Goal: Information Seeking & Learning: Learn about a topic

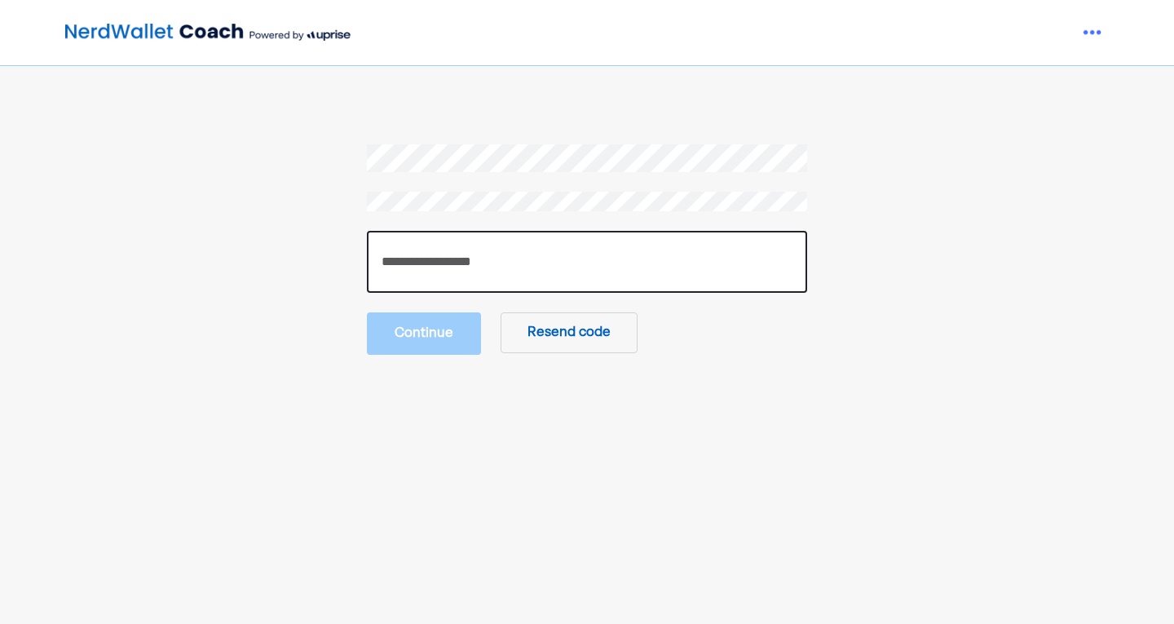
click at [479, 267] on input "number" at bounding box center [587, 262] width 440 height 62
type input "******"
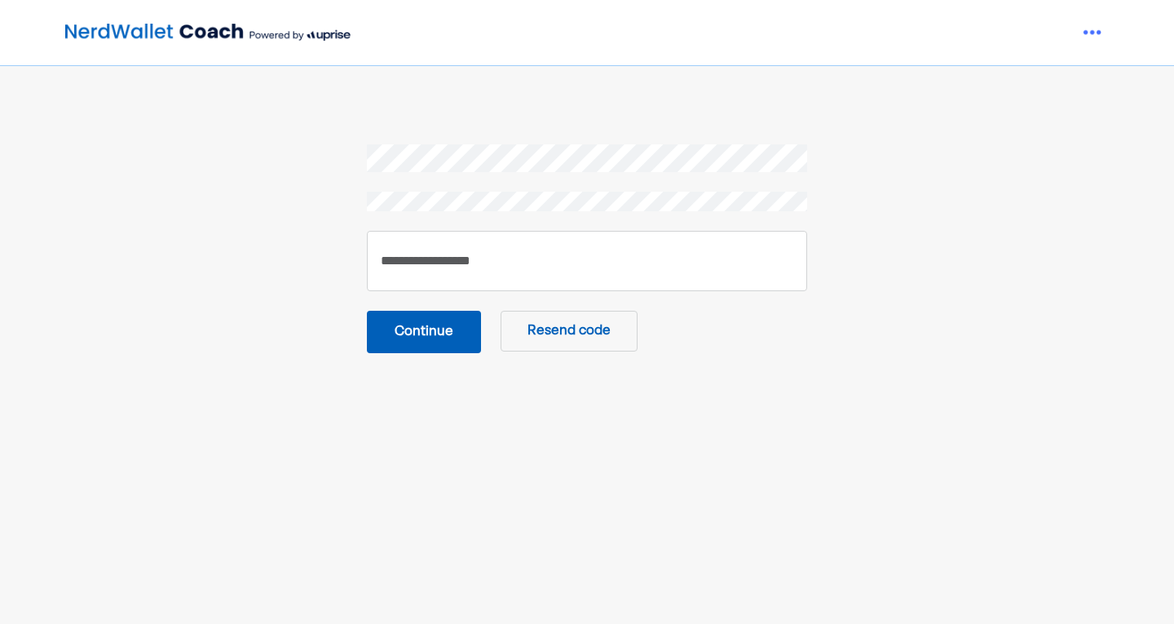
click at [457, 305] on div "****** Continue Resend code" at bounding box center [587, 248] width 440 height 209
click at [447, 338] on button "Continue" at bounding box center [424, 332] width 114 height 42
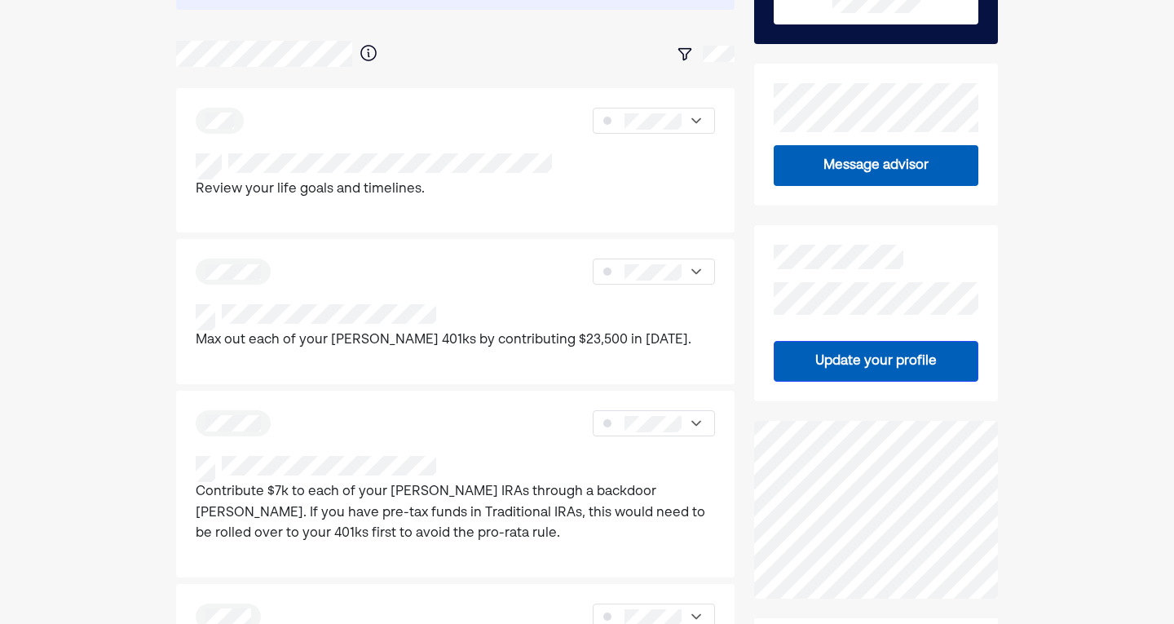
scroll to position [320, 0]
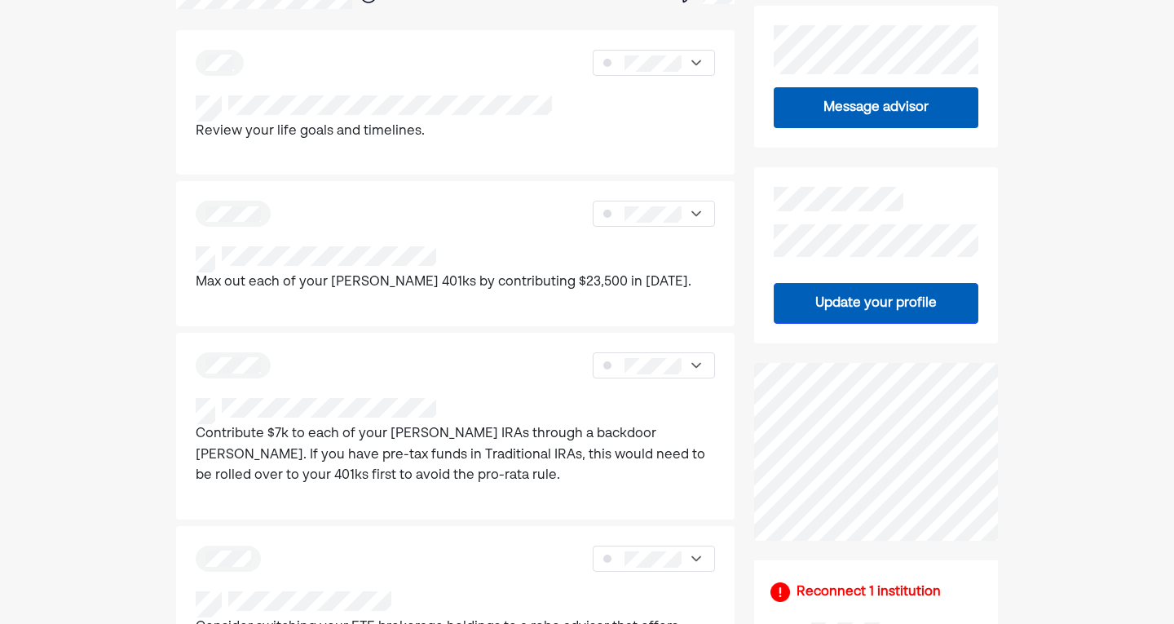
click at [471, 428] on p "Contribute $7k to each of your [PERSON_NAME] IRAs through a backdoor [PERSON_NA…" at bounding box center [456, 455] width 520 height 63
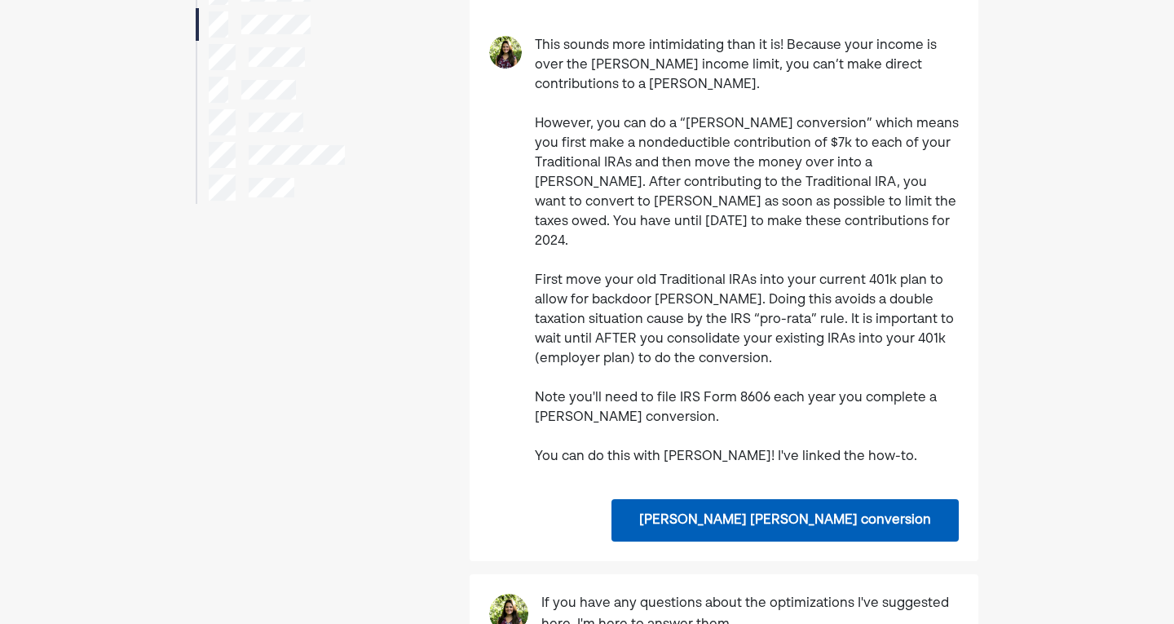
scroll to position [264, 0]
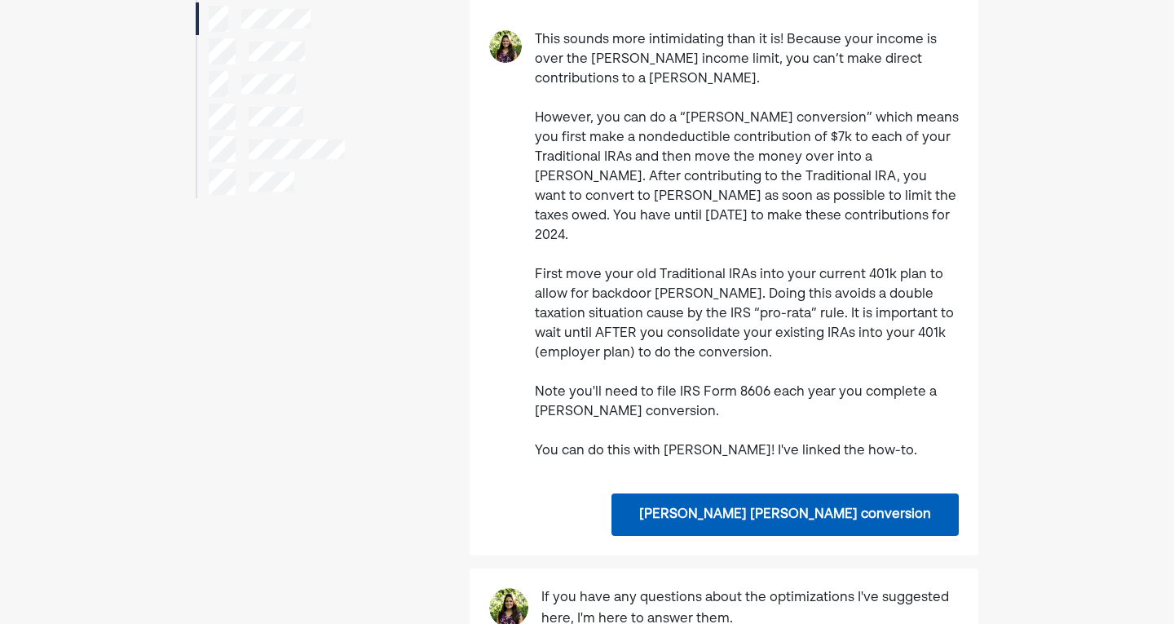
click at [781, 497] on button "[PERSON_NAME] [PERSON_NAME] conversion" at bounding box center [785, 514] width 347 height 42
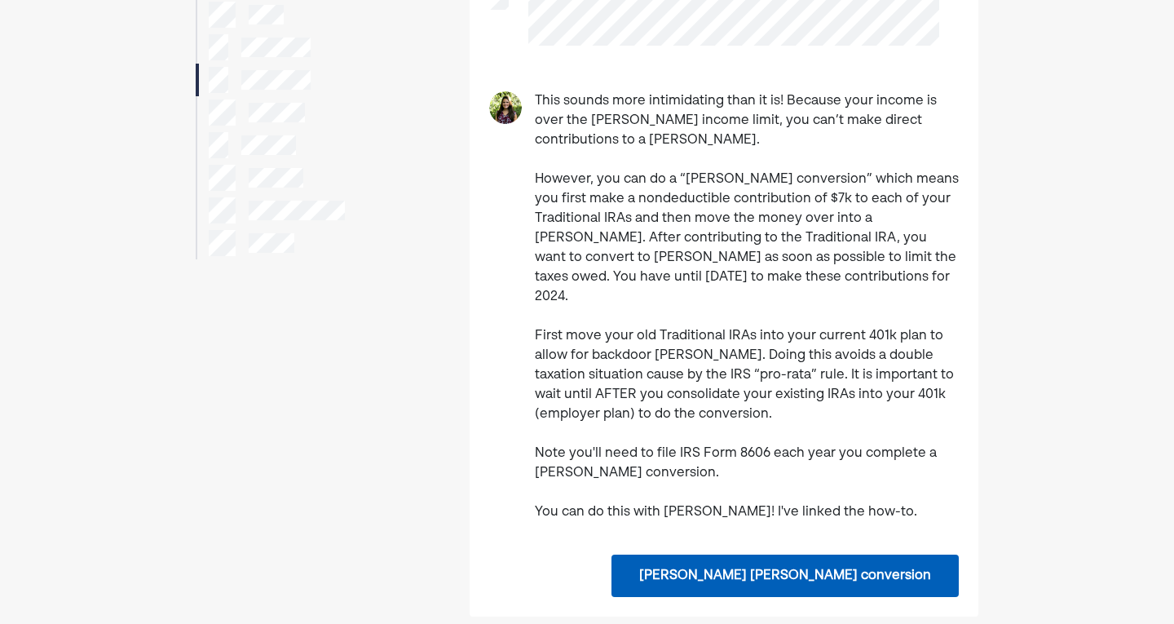
scroll to position [0, 0]
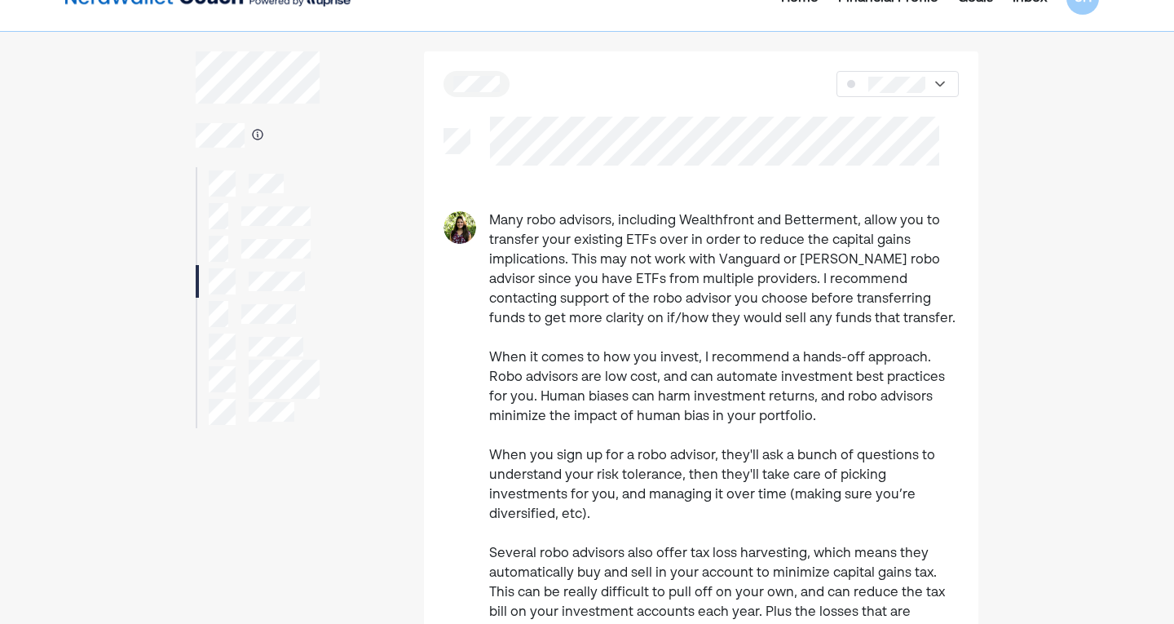
scroll to position [33, 0]
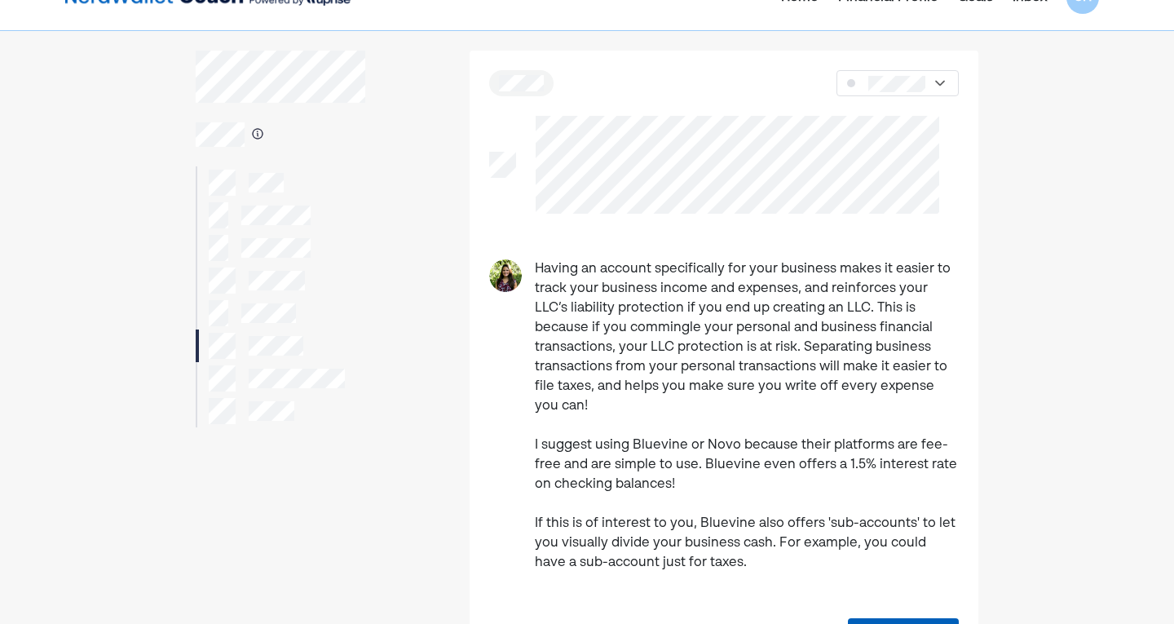
scroll to position [36, 0]
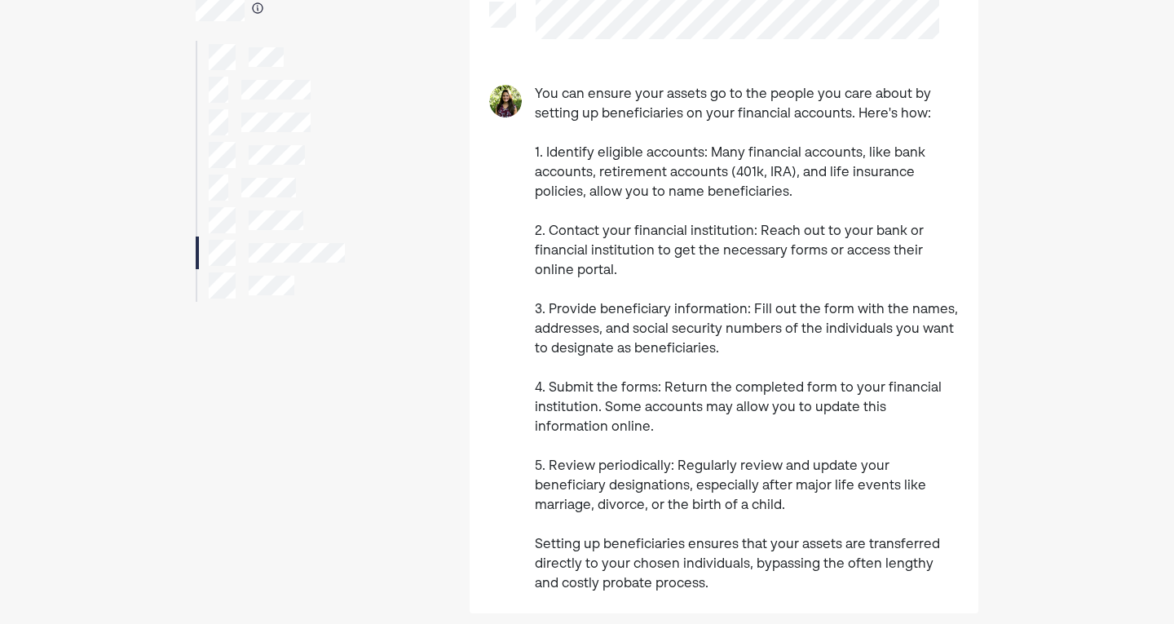
scroll to position [169, 0]
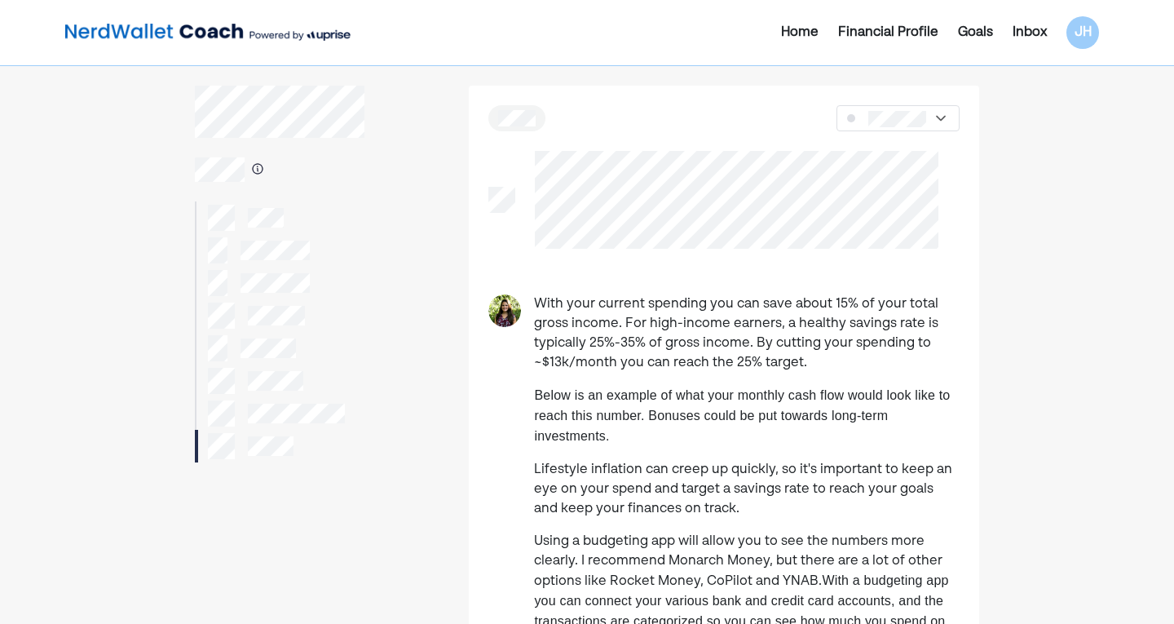
click at [210, 38] on img at bounding box center [207, 32] width 285 height 33
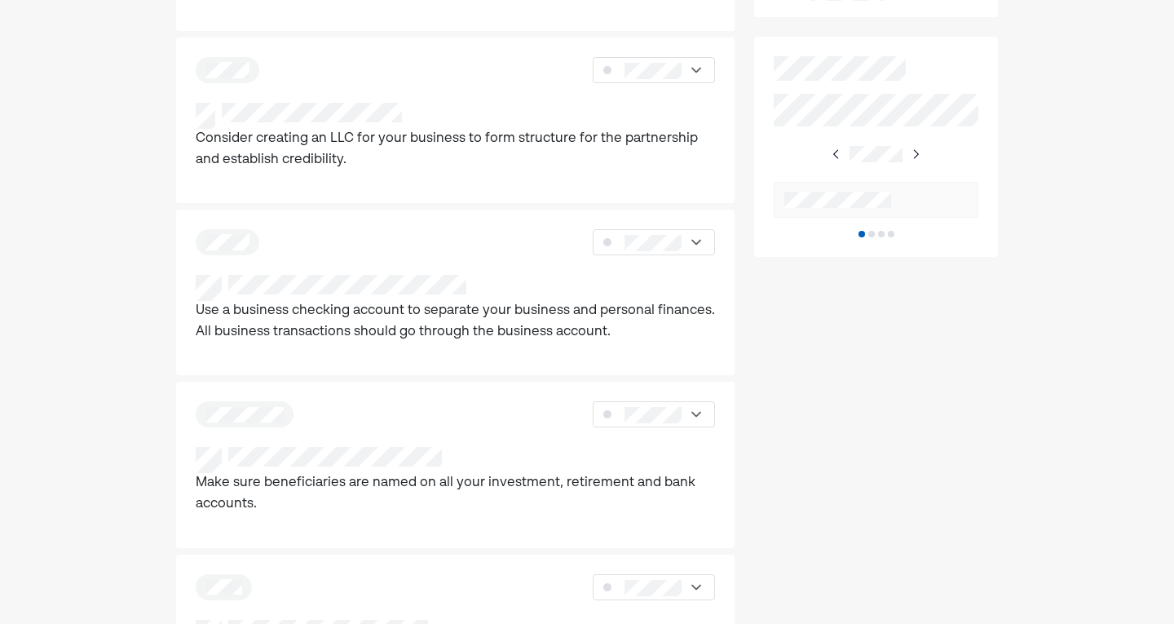
scroll to position [1004, 0]
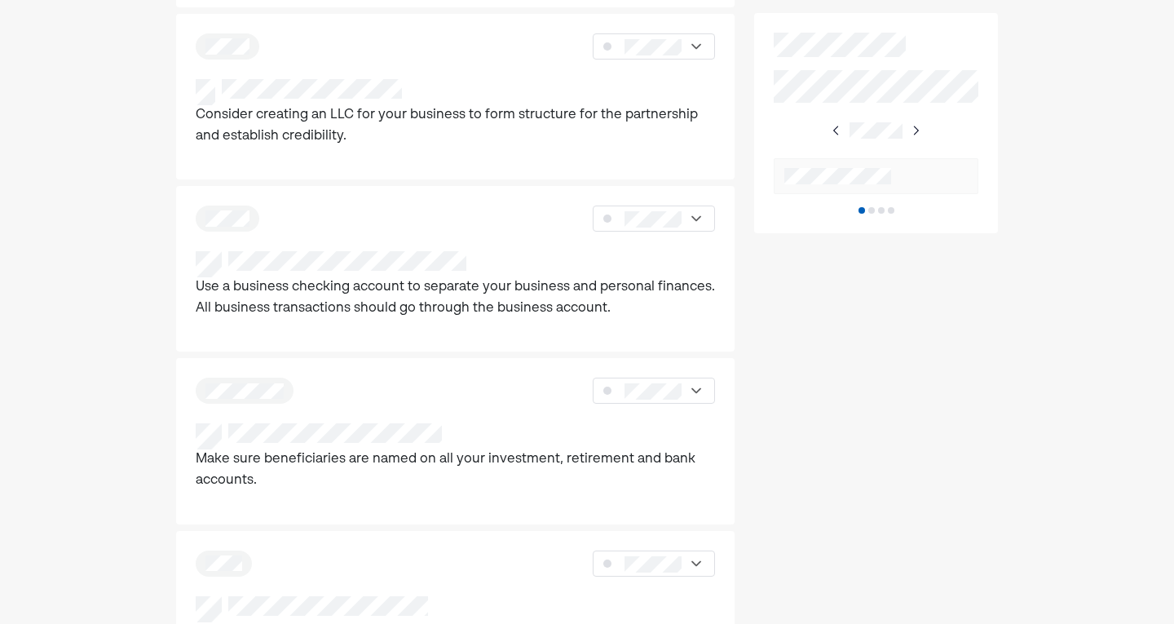
click at [913, 132] on img at bounding box center [915, 130] width 13 height 13
click at [917, 130] on img at bounding box center [915, 130] width 13 height 13
click at [917, 130] on img at bounding box center [914, 130] width 13 height 13
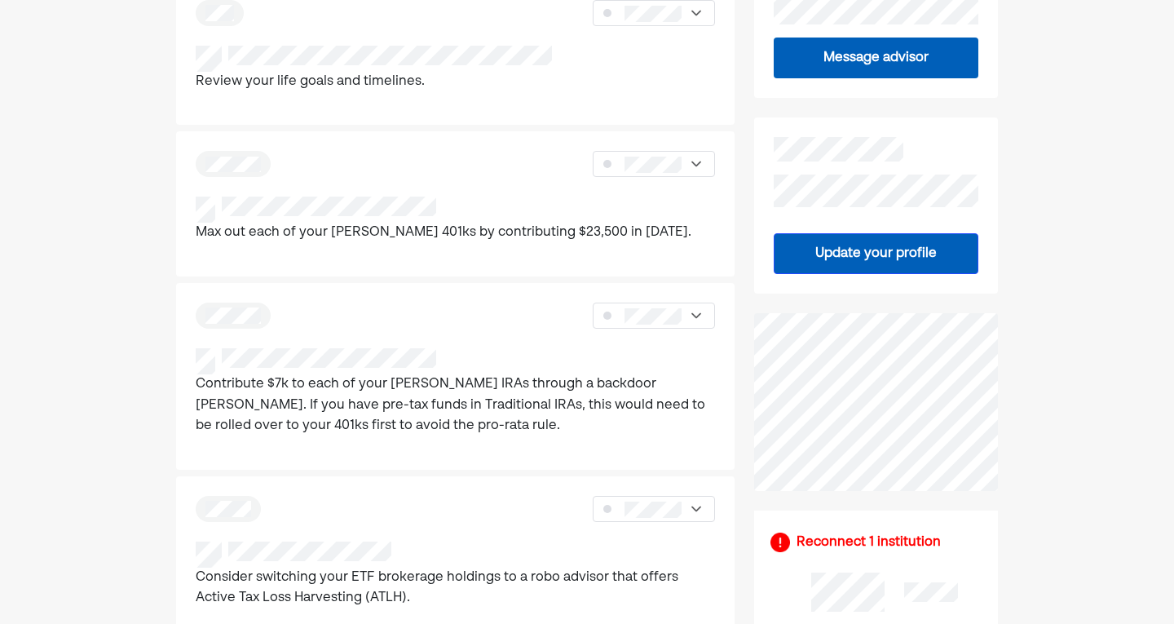
scroll to position [370, 0]
